Goal: Task Accomplishment & Management: Complete application form

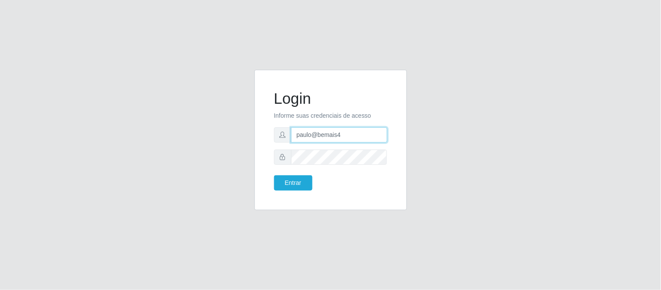
drag, startPoint x: 0, startPoint y: 0, endPoint x: 304, endPoint y: 139, distance: 334.1
click at [304, 139] on input "paulo@bemais4" at bounding box center [339, 134] width 96 height 15
drag, startPoint x: 353, startPoint y: 129, endPoint x: 282, endPoint y: 125, distance: 71.5
click at [282, 125] on form "Login Informe suas credenciais de acesso paulo@bemais4 Entrar" at bounding box center [330, 139] width 113 height 101
type input "juliomarques@extrabom"
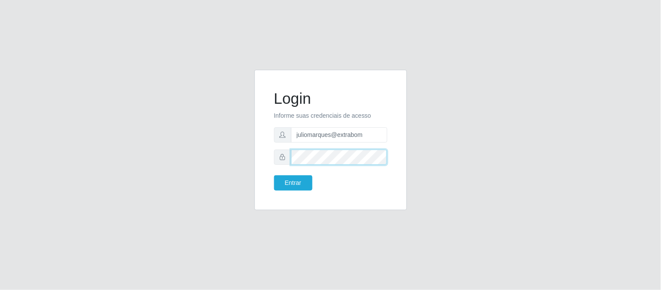
click at [274, 156] on div at bounding box center [330, 156] width 113 height 15
click at [274, 175] on button "Entrar" at bounding box center [293, 182] width 38 height 15
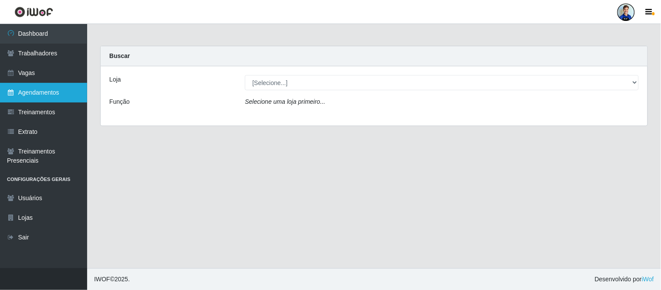
click at [43, 89] on link "Agendamentos" at bounding box center [43, 93] width 87 height 20
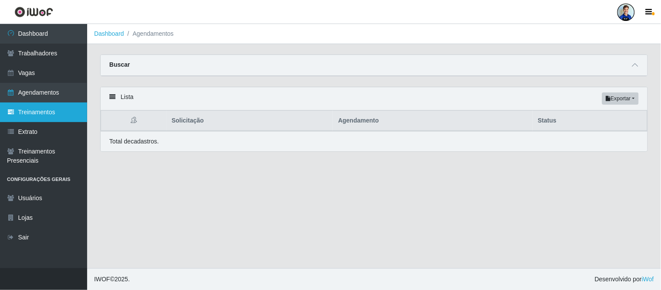
click at [41, 115] on link "Treinamentos" at bounding box center [43, 112] width 87 height 20
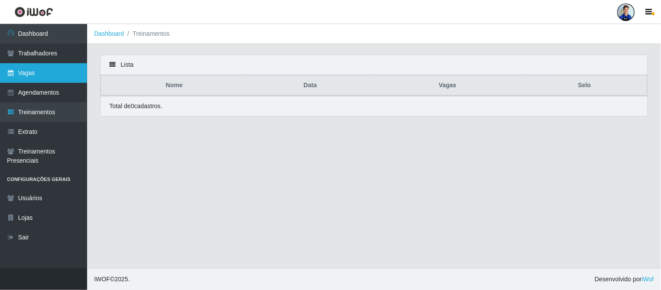
click at [42, 76] on link "Vagas" at bounding box center [43, 73] width 87 height 20
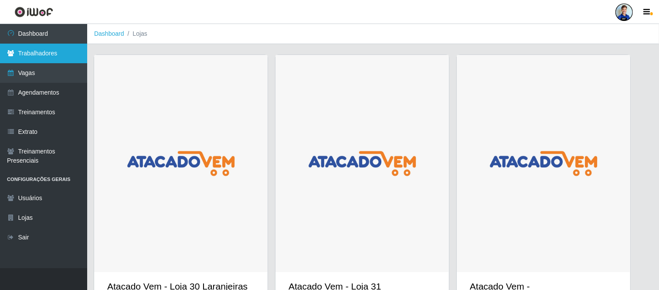
click at [46, 51] on link "Trabalhadores" at bounding box center [43, 54] width 87 height 20
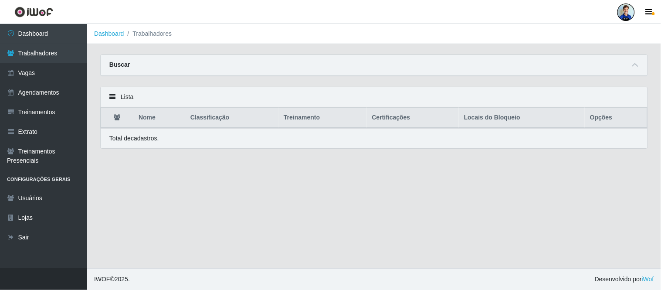
click at [637, 59] on div "Buscar" at bounding box center [374, 65] width 547 height 21
click at [635, 64] on icon at bounding box center [635, 65] width 6 height 6
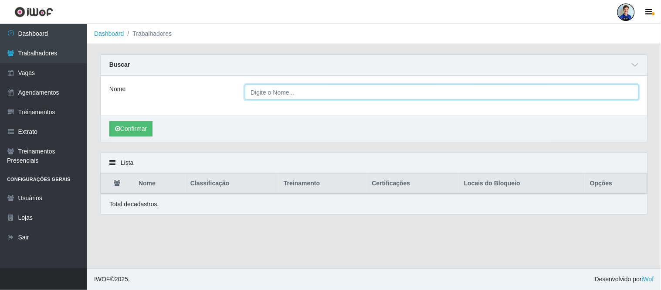
click at [266, 91] on input "Nome" at bounding box center [442, 92] width 394 height 15
type input "[PERSON_NAME][DEMOGRAPHIC_DATA]"
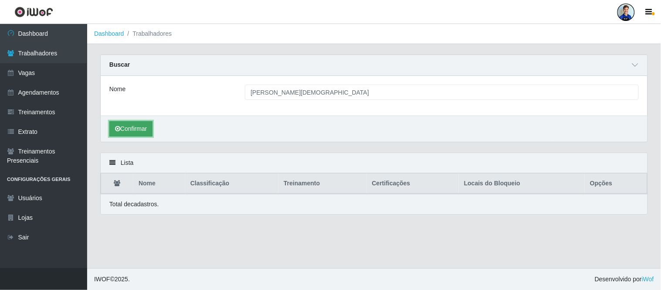
click at [151, 127] on button "Confirmar" at bounding box center [130, 128] width 43 height 15
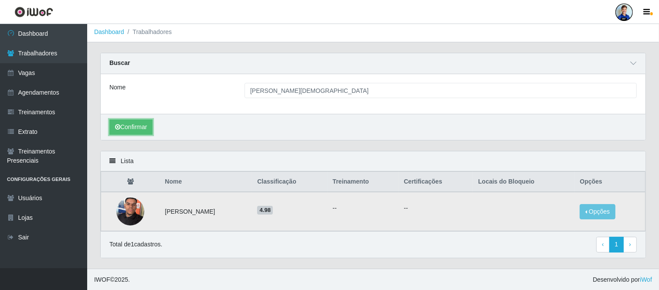
scroll to position [2, 0]
click at [598, 214] on button "Opções" at bounding box center [597, 210] width 36 height 15
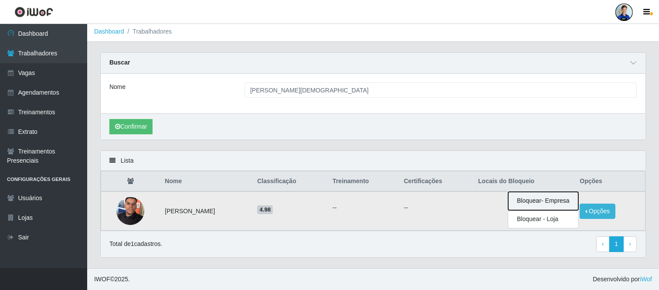
click at [550, 200] on button "Bloquear - Empresa" at bounding box center [543, 201] width 70 height 18
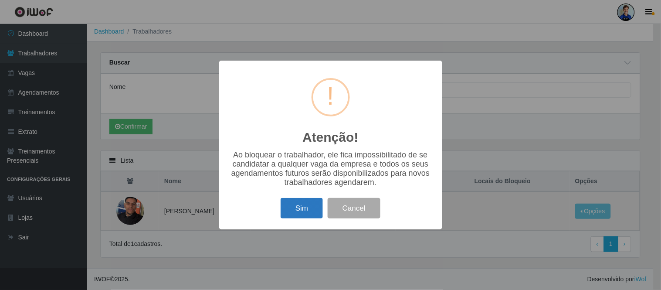
click at [302, 205] on button "Sim" at bounding box center [302, 208] width 42 height 20
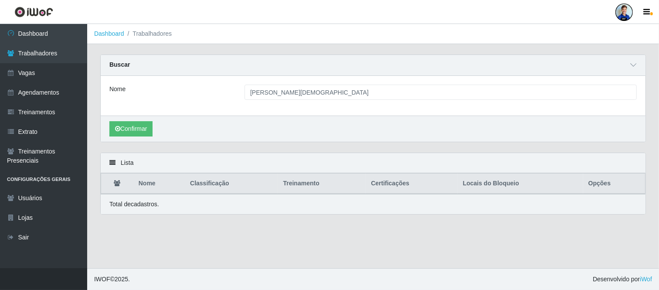
scroll to position [0, 0]
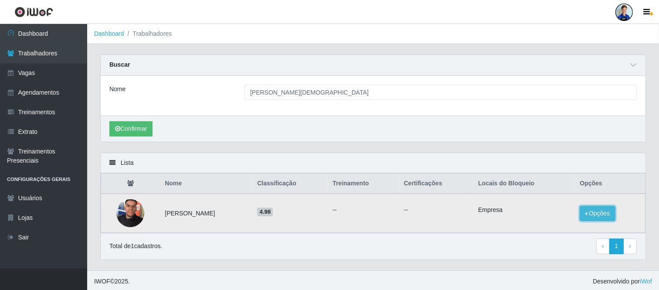
click at [607, 211] on button "Opções" at bounding box center [597, 213] width 36 height 15
click at [460, 229] on td "--" at bounding box center [436, 212] width 75 height 39
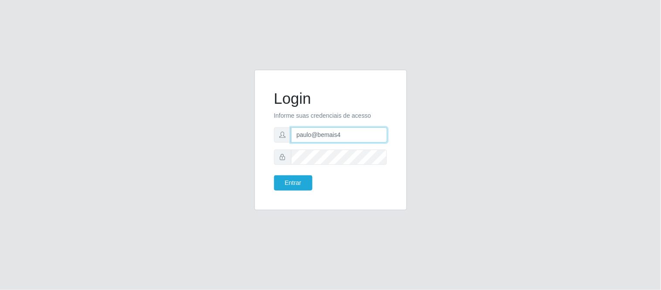
drag, startPoint x: 343, startPoint y: 136, endPoint x: 269, endPoint y: 130, distance: 74.3
click at [269, 130] on div "Login Informe suas credenciais de acesso paulo@bemais4 Entrar" at bounding box center [330, 140] width 131 height 119
type input "juliomarques@leta"
click at [274, 175] on button "Entrar" at bounding box center [293, 182] width 38 height 15
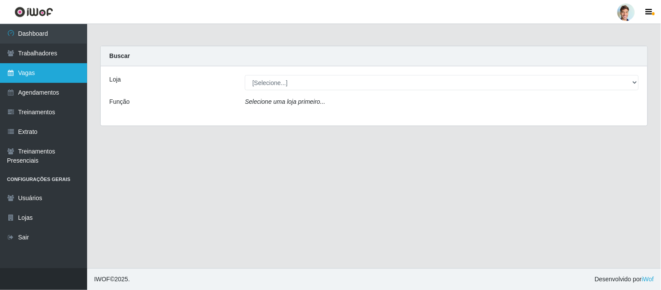
click at [43, 71] on link "Vagas" at bounding box center [43, 73] width 87 height 20
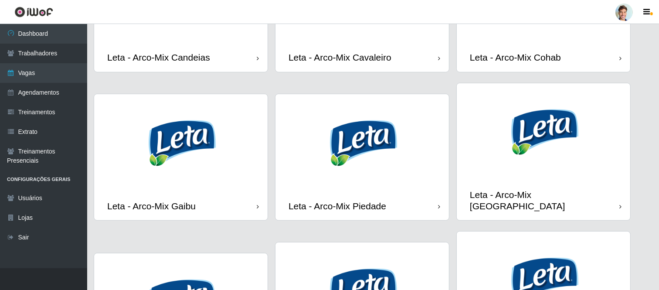
scroll to position [436, 0]
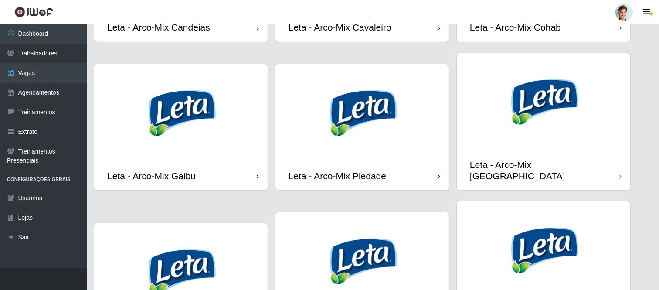
click at [358, 170] on div "Leta - Arco-Mix Piedade" at bounding box center [337, 175] width 98 height 11
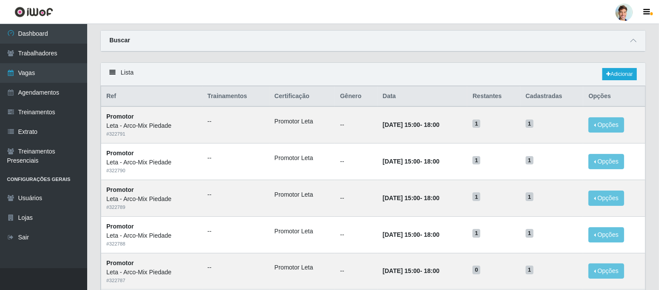
scroll to position [48, 0]
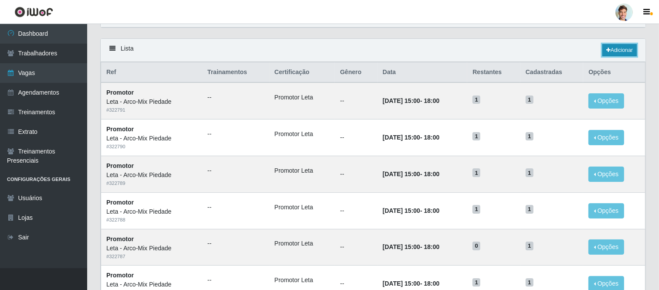
click at [628, 53] on link "Adicionar" at bounding box center [619, 50] width 34 height 12
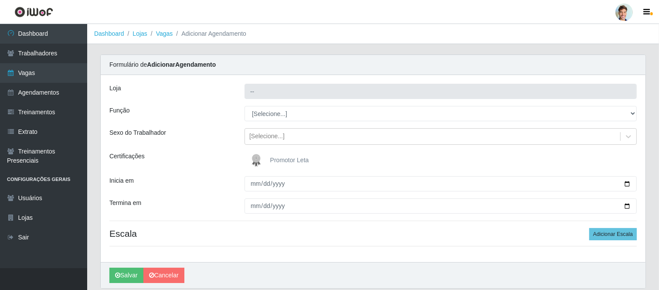
type input "Leta - Arco-Mix Piedade"
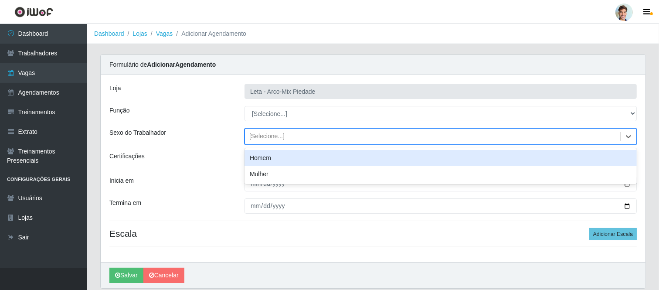
click at [278, 138] on div "[Selecione...]" at bounding box center [266, 136] width 35 height 9
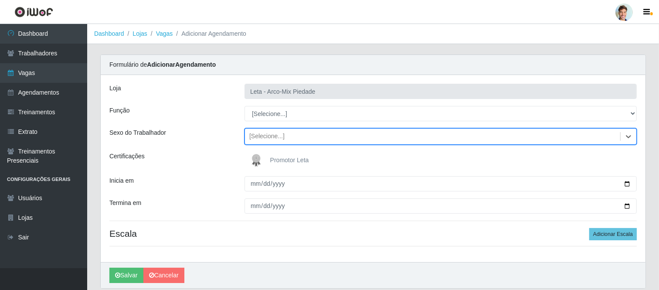
click at [274, 158] on span "Promotor Leta" at bounding box center [289, 159] width 39 height 7
click at [0, 0] on input "Promotor Leta" at bounding box center [0, 0] width 0 height 0
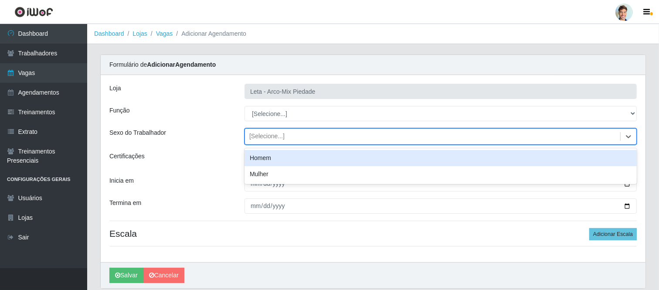
click at [276, 136] on div "[Selecione...]" at bounding box center [266, 136] width 35 height 9
click at [244, 154] on div "Homem" at bounding box center [440, 158] width 392 height 16
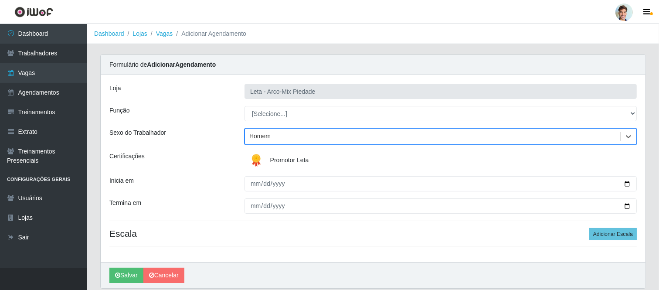
click at [260, 136] on div "Homem" at bounding box center [259, 136] width 21 height 9
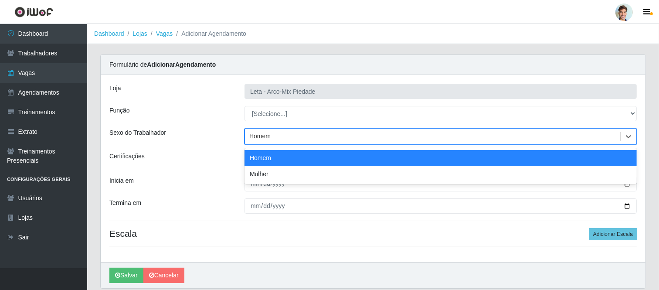
click at [232, 163] on div "Certificações" at bounding box center [170, 160] width 135 height 17
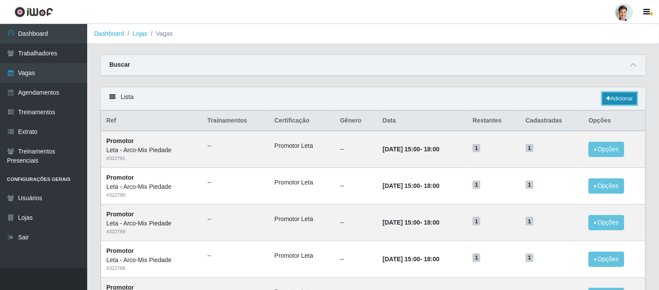
click at [620, 102] on link "Adicionar" at bounding box center [619, 98] width 34 height 12
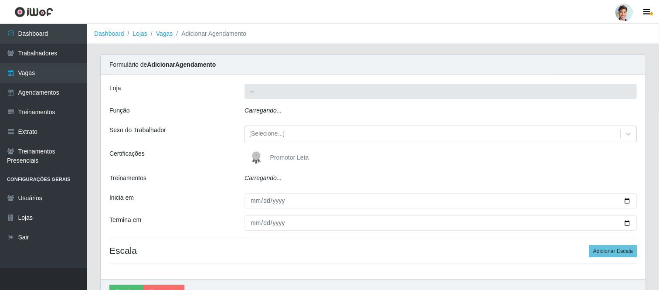
type input "Leta - Arco-Mix Piedade"
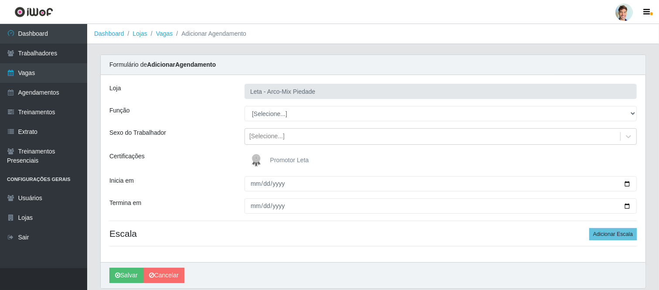
click at [278, 156] on span "Promotor Leta" at bounding box center [289, 159] width 39 height 7
click at [0, 0] on input "Promotor Leta" at bounding box center [0, 0] width 0 height 0
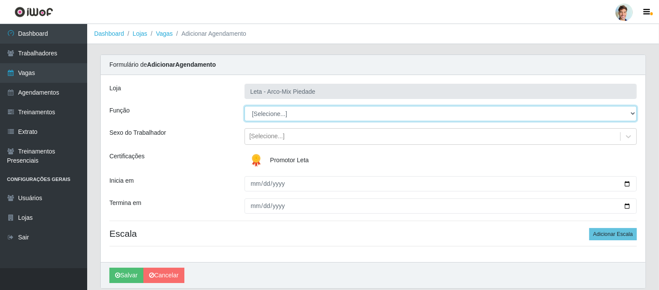
click at [266, 116] on select "[Selecione...] Promotor" at bounding box center [440, 113] width 392 height 15
select select "129"
click at [244, 106] on select "[Selecione...] Promotor" at bounding box center [440, 113] width 392 height 15
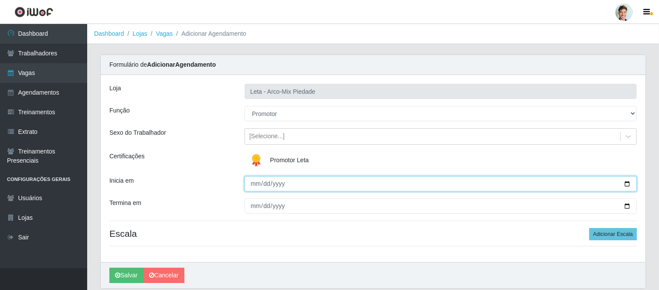
click at [254, 186] on input "Inicia em" at bounding box center [440, 183] width 392 height 15
type input "2025-08-14"
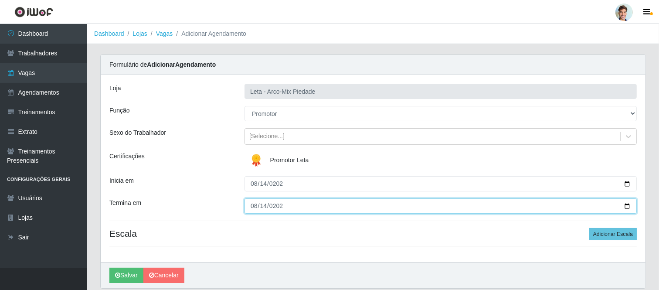
type input "2025-08-14"
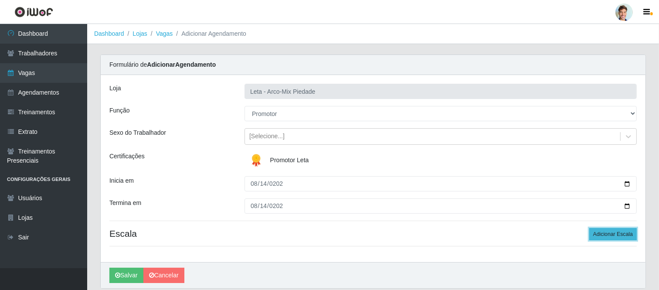
click at [609, 234] on button "Adicionar Escala" at bounding box center [612, 234] width 47 height 12
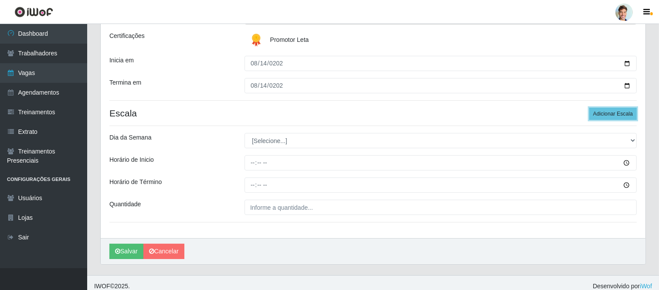
scroll to position [127, 0]
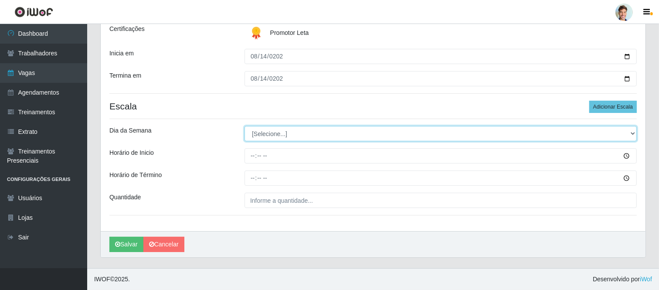
click at [254, 137] on select "[Selecione...] Segunda Terça Quarta Quinta Sexta Sábado Domingo" at bounding box center [440, 133] width 392 height 15
click at [244, 126] on select "[Selecione...] Segunda Terça Quarta Quinta Sexta Sábado Domingo" at bounding box center [440, 133] width 392 height 15
drag, startPoint x: 285, startPoint y: 136, endPoint x: 285, endPoint y: 141, distance: 4.4
click at [285, 136] on select "[Selecione...] Segunda Terça Quarta Quinta Sexta Sábado Domingo" at bounding box center [440, 133] width 392 height 15
select select "4"
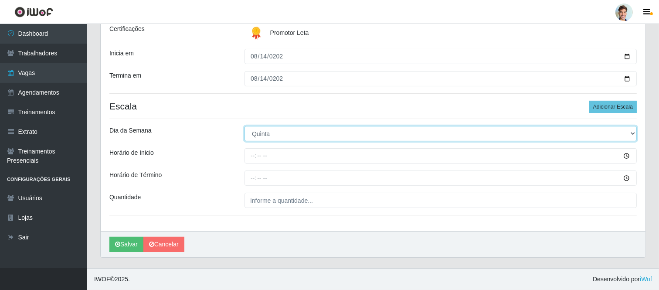
click at [244, 126] on select "[Selecione...] Segunda Terça Quarta Quinta Sexta Sábado Domingo" at bounding box center [440, 133] width 392 height 15
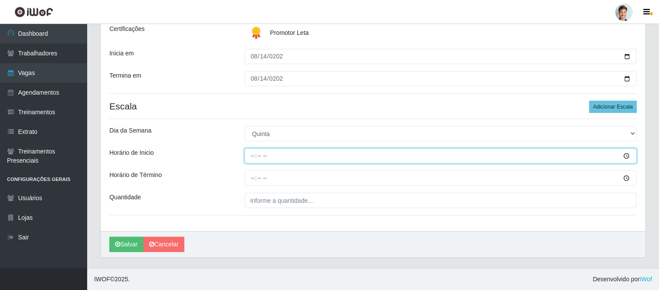
click at [254, 154] on input "Horário de Inicio" at bounding box center [440, 155] width 392 height 15
type input "15:00"
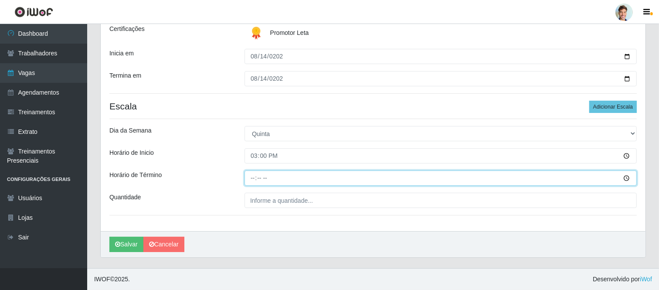
type input "18:00"
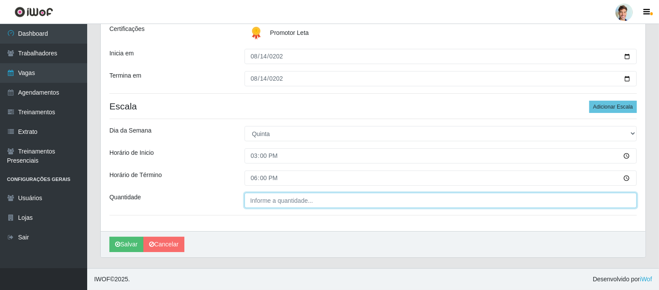
type input "___"
type input "1__"
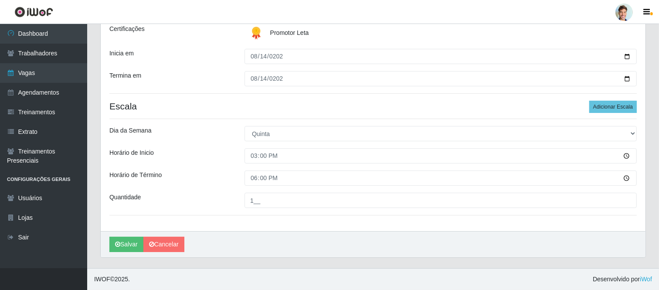
click at [209, 154] on div "Horário de Inicio" at bounding box center [170, 155] width 135 height 15
click at [119, 250] on button "Salvar" at bounding box center [126, 244] width 34 height 15
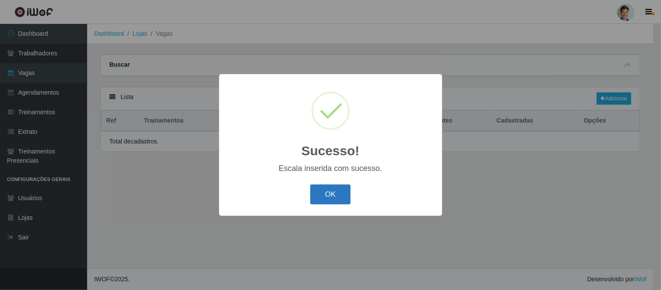
click at [329, 190] on button "OK" at bounding box center [330, 194] width 41 height 20
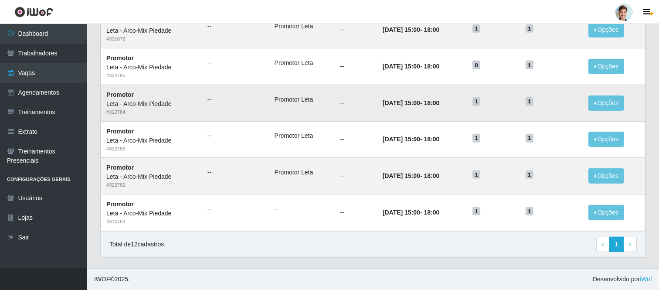
scroll to position [291, 0]
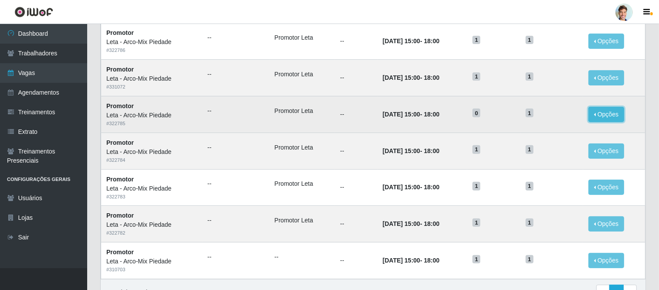
click at [602, 116] on button "Opções" at bounding box center [606, 114] width 36 height 15
click at [549, 119] on link "Editar" at bounding box center [539, 115] width 25 height 7
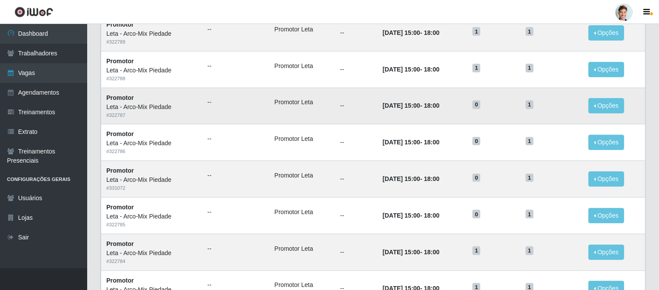
scroll to position [242, 0]
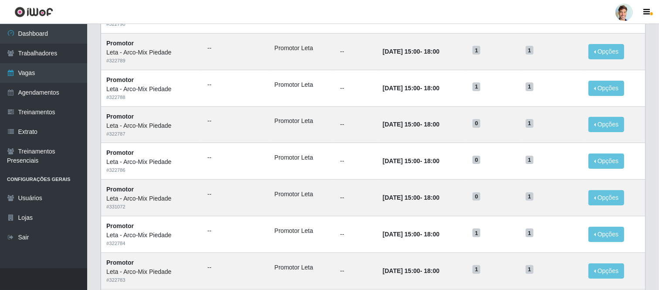
scroll to position [193, 0]
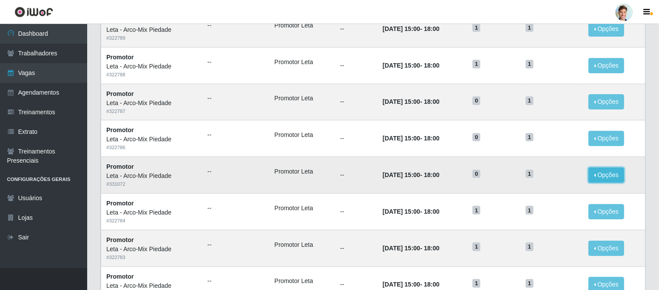
click at [591, 172] on button "Opções" at bounding box center [606, 174] width 36 height 15
click at [542, 176] on link "Editar" at bounding box center [539, 176] width 25 height 7
